Goal: Task Accomplishment & Management: Use online tool/utility

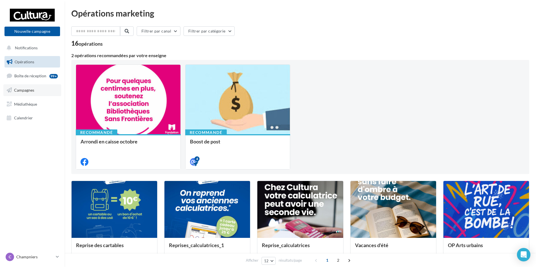
click at [23, 88] on span "Campagnes" at bounding box center [24, 90] width 20 height 5
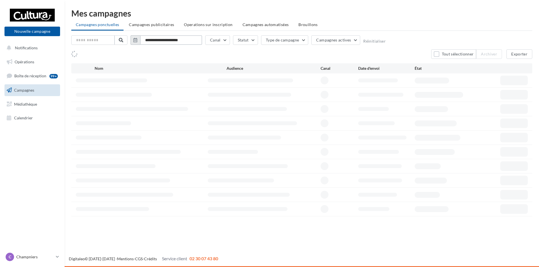
click at [180, 41] on input "**********" at bounding box center [171, 40] width 62 height 10
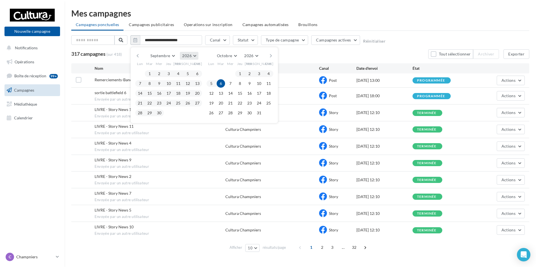
click at [195, 54] on button "2026" at bounding box center [189, 56] width 18 height 8
click at [182, 71] on button "2025" at bounding box center [178, 69] width 39 height 10
click at [141, 73] on button "1" at bounding box center [140, 74] width 8 height 8
click at [150, 113] on button "30" at bounding box center [149, 113] width 8 height 8
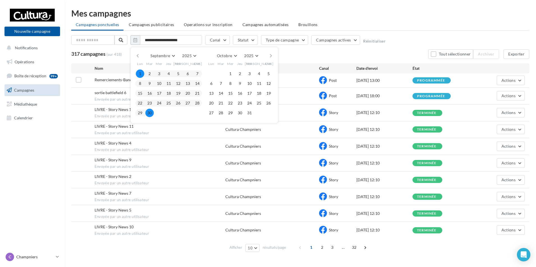
type input "**********"
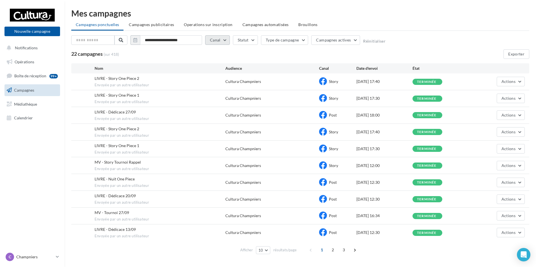
click at [218, 40] on button "Canal" at bounding box center [217, 40] width 25 height 10
click at [214, 58] on label at bounding box center [213, 60] width 6 height 6
click at [337, 56] on div "19 campagnes (sur 418) Exporter" at bounding box center [300, 54] width 458 height 10
click at [340, 249] on span "2" at bounding box center [338, 250] width 9 height 9
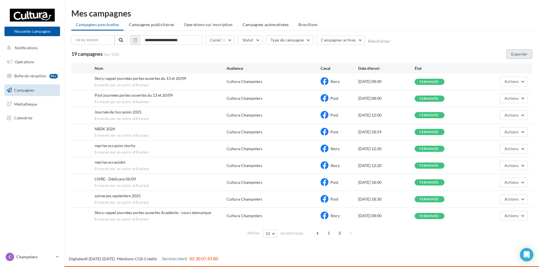
drag, startPoint x: 528, startPoint y: 56, endPoint x: 361, endPoint y: 86, distance: 169.6
click at [528, 56] on button "Exporter" at bounding box center [519, 54] width 26 height 10
click at [228, 40] on button "Canal (1)" at bounding box center [219, 40] width 29 height 10
click at [214, 59] on icon at bounding box center [213, 60] width 4 height 4
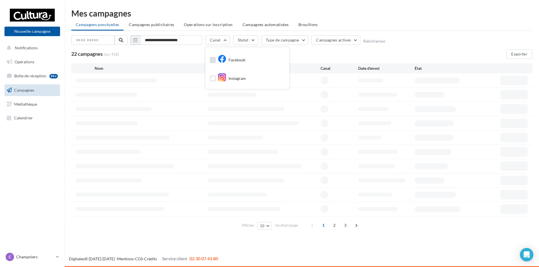
click at [213, 78] on label at bounding box center [213, 79] width 6 height 6
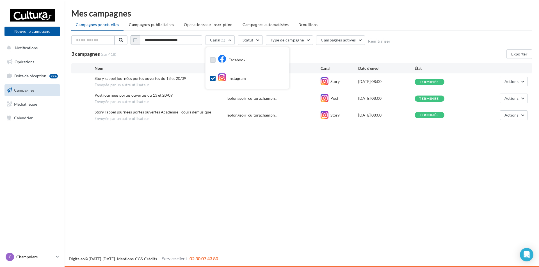
click at [288, 175] on div "Nouvelle campagne Nouvelle campagne Notifications Opérations Boîte de réception…" at bounding box center [269, 133] width 539 height 267
click at [514, 52] on button "Exporter" at bounding box center [519, 54] width 26 height 10
click at [57, 258] on icon at bounding box center [57, 257] width 3 height 5
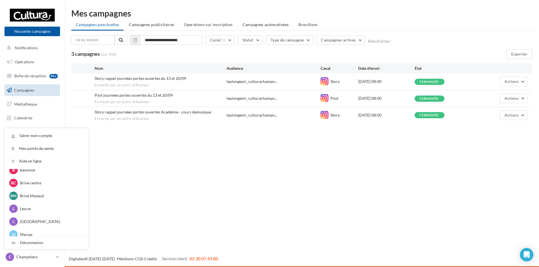
scroll to position [90, 0]
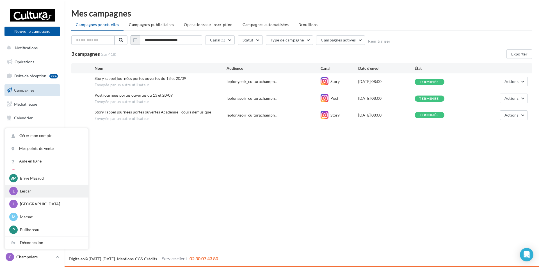
click at [27, 191] on p "Lescar" at bounding box center [51, 192] width 62 height 6
